Goal: Transaction & Acquisition: Purchase product/service

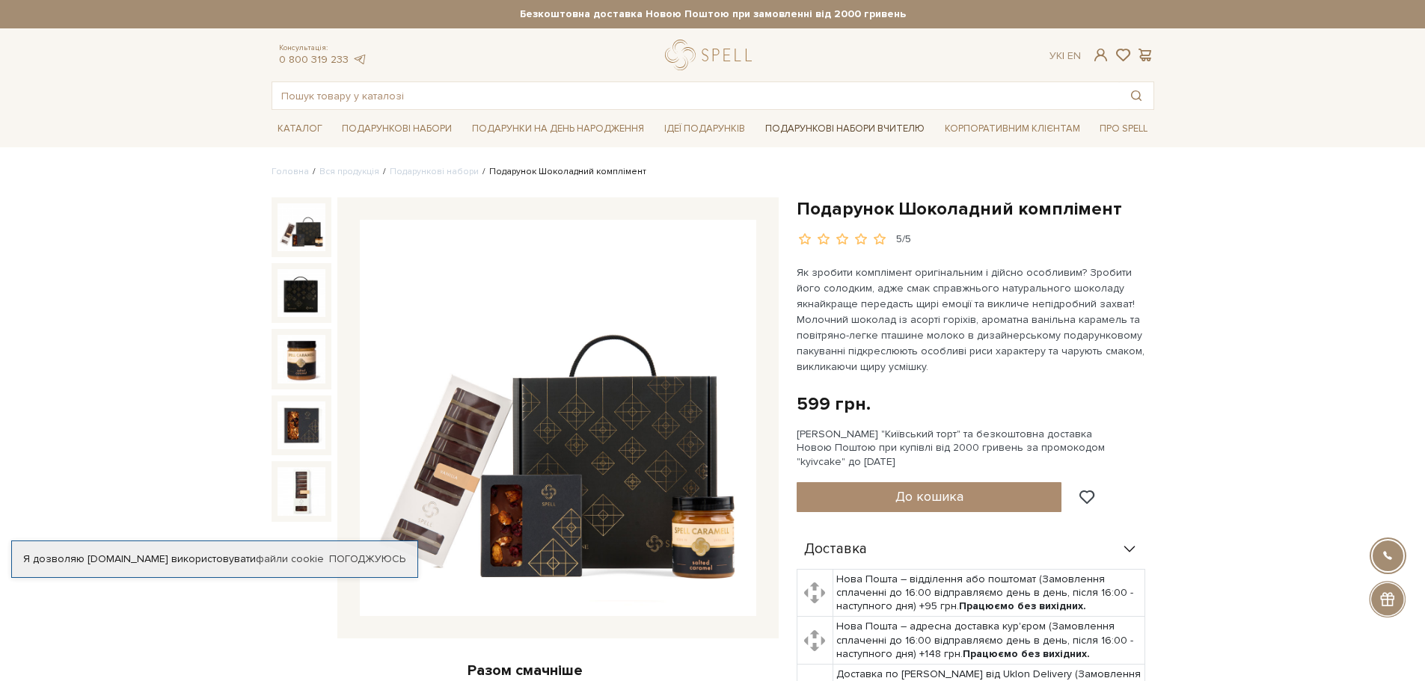
click at [802, 127] on link "Подарункові набори Вчителю" at bounding box center [844, 128] width 171 height 25
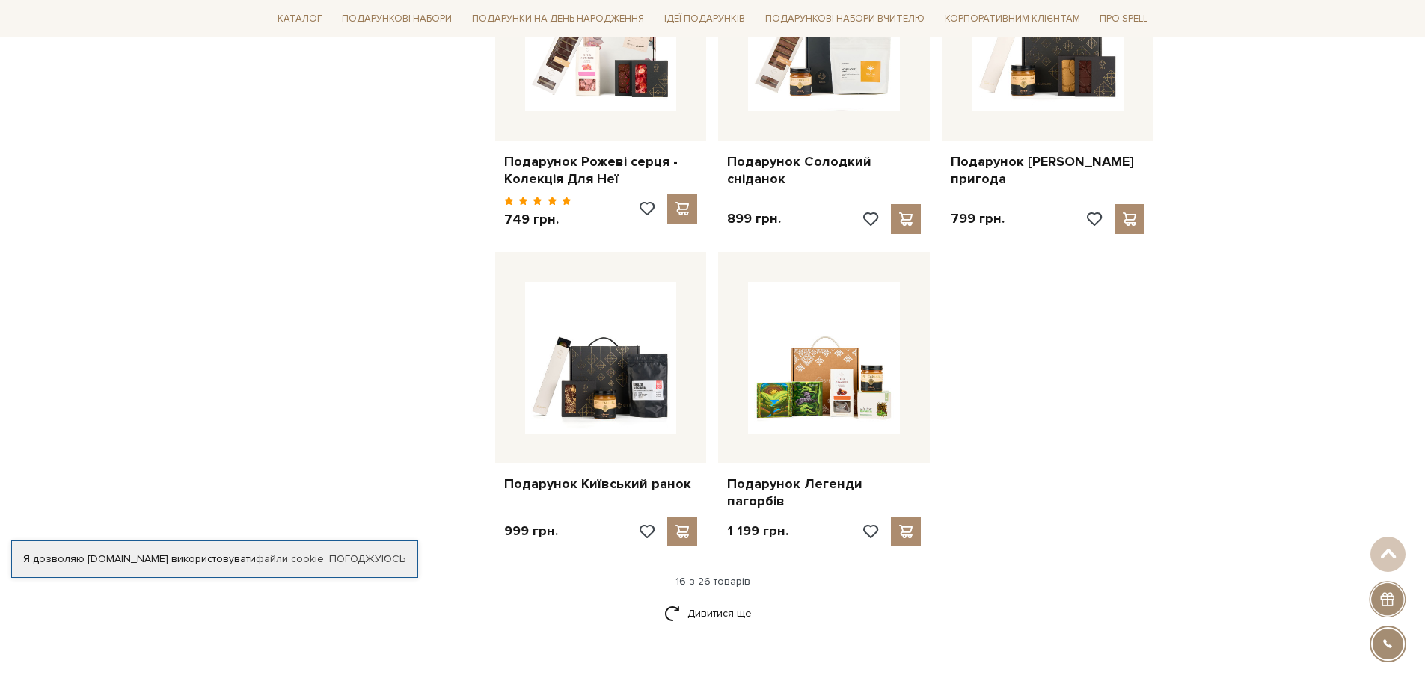
scroll to position [1645, 0]
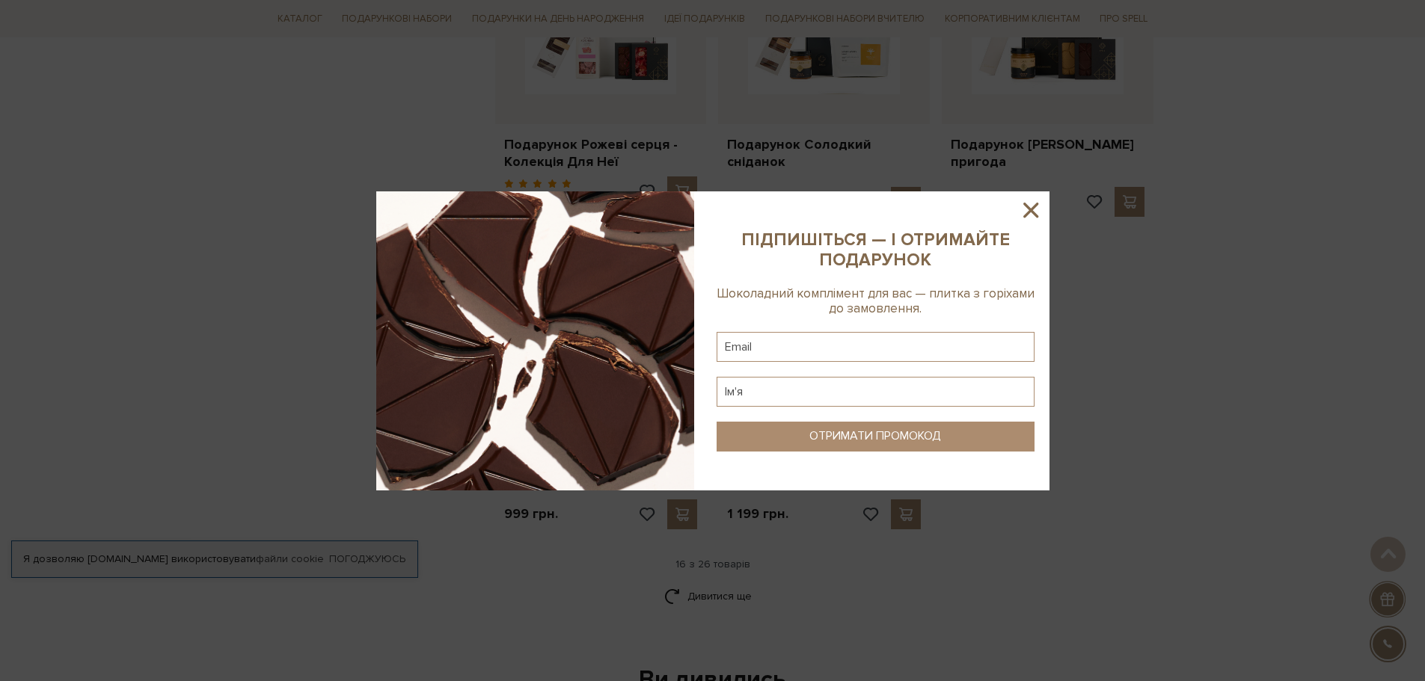
click at [1028, 207] on icon at bounding box center [1030, 210] width 15 height 15
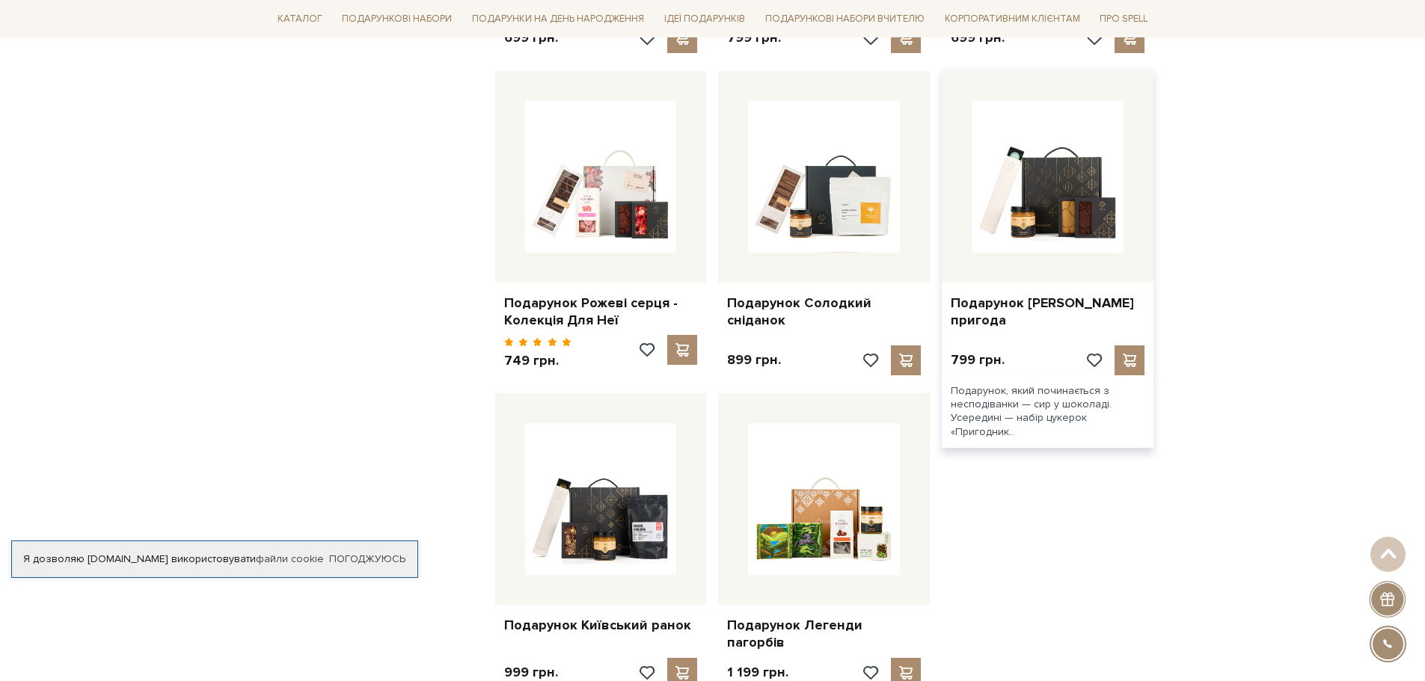
scroll to position [1571, 0]
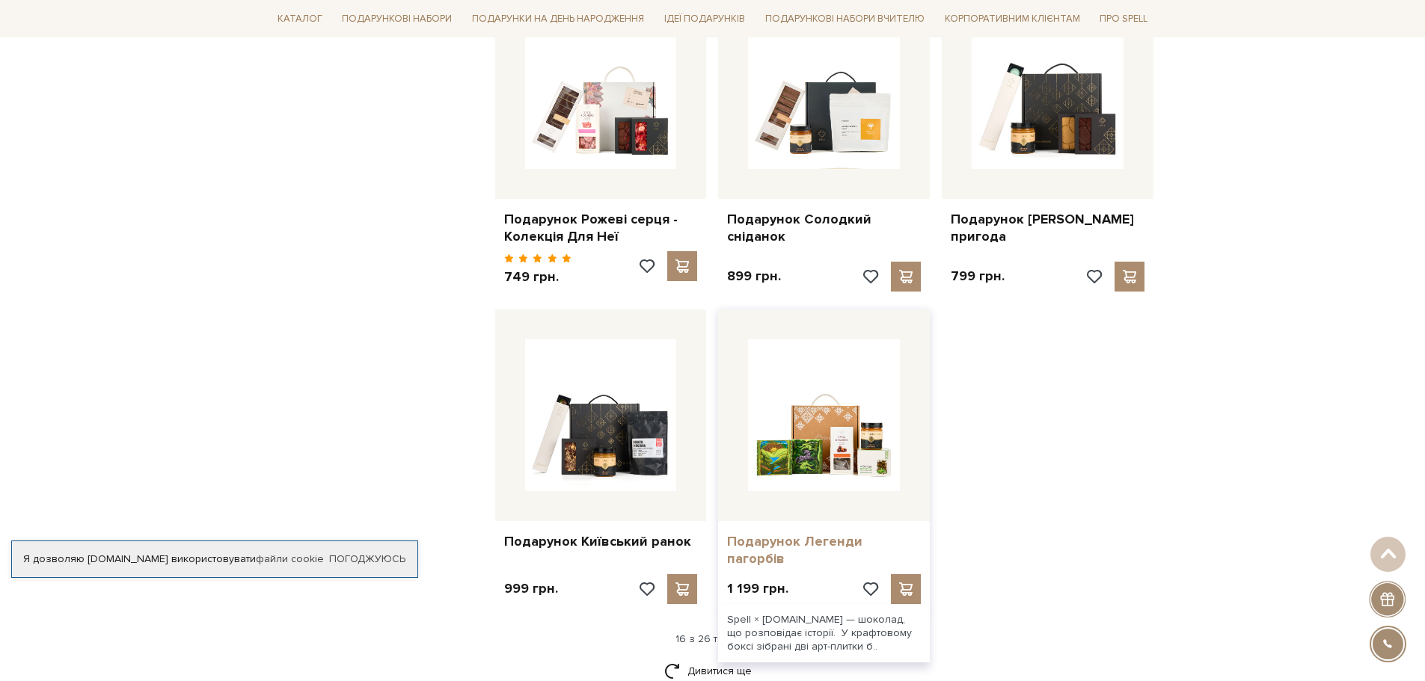
click at [783, 533] on link "Подарунок Легенди пагорбів" at bounding box center [824, 550] width 194 height 35
